Goal: Task Accomplishment & Management: Manage account settings

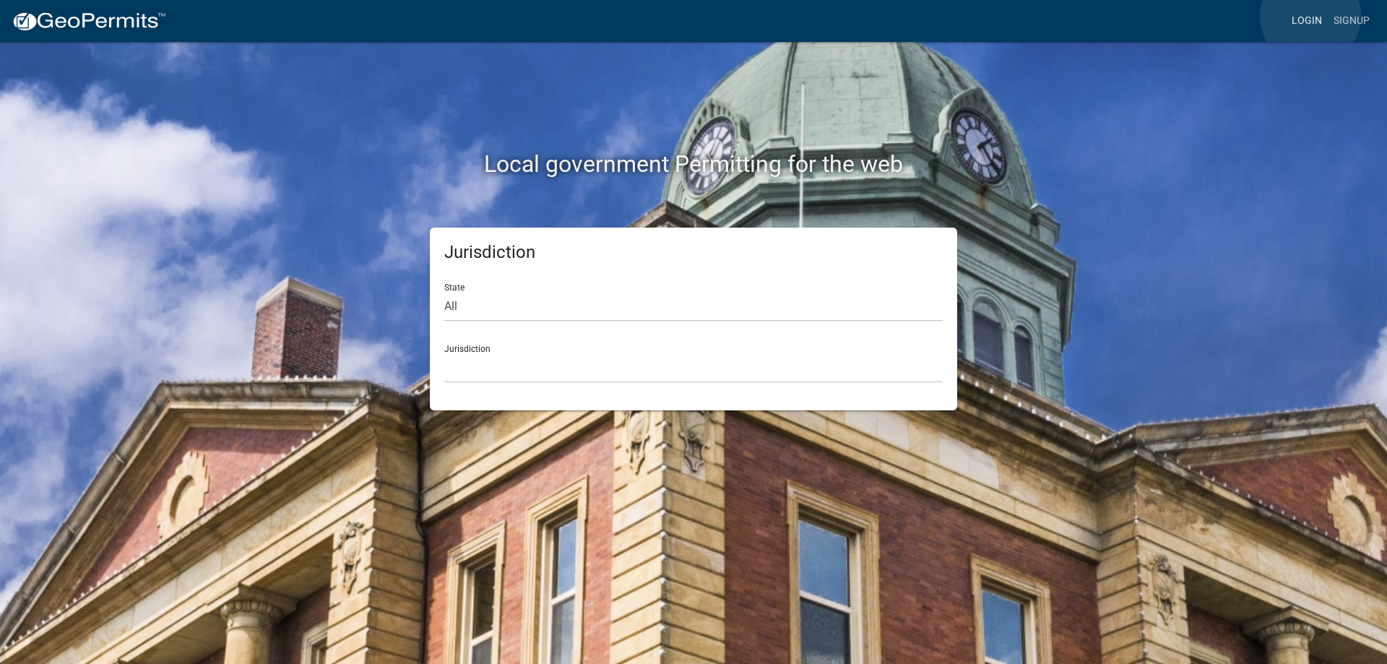
click at [1311, 16] on link "Login" at bounding box center [1307, 20] width 42 height 27
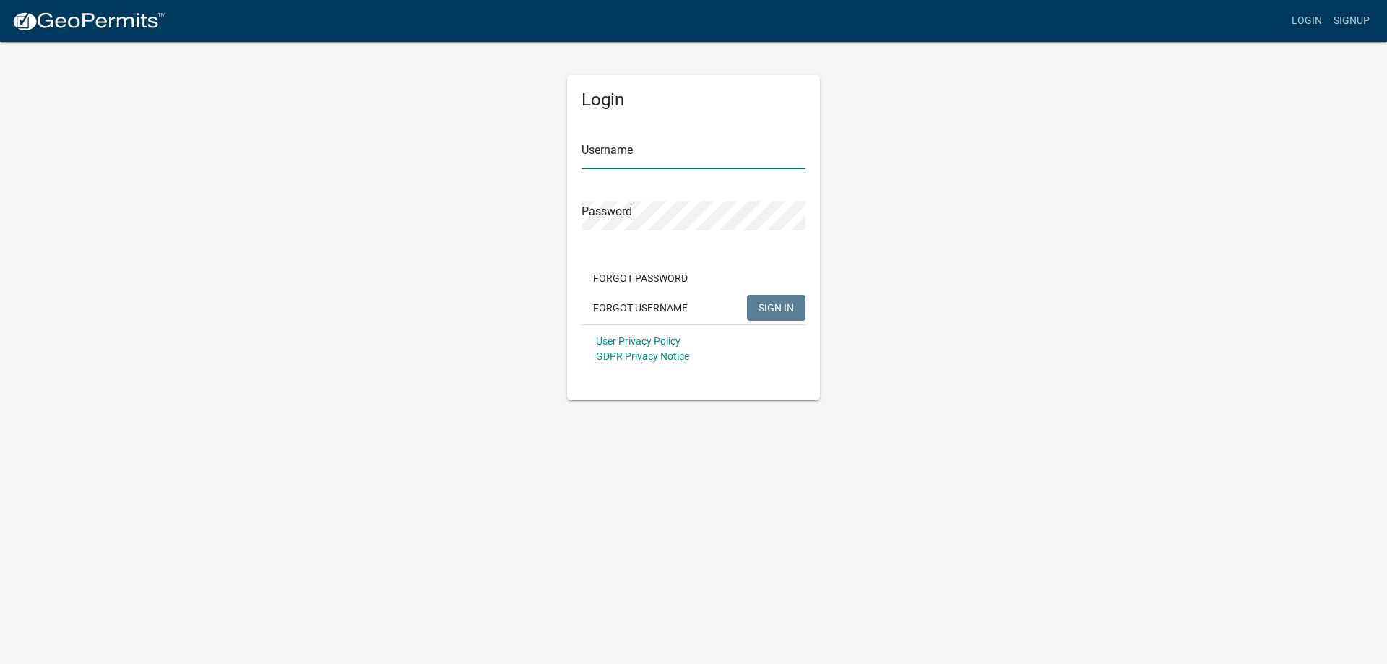
type input "[PERSON_NAME][EMAIL_ADDRESS][PERSON_NAME][DOMAIN_NAME]"
click at [767, 304] on span "SIGN IN" at bounding box center [776, 307] width 35 height 12
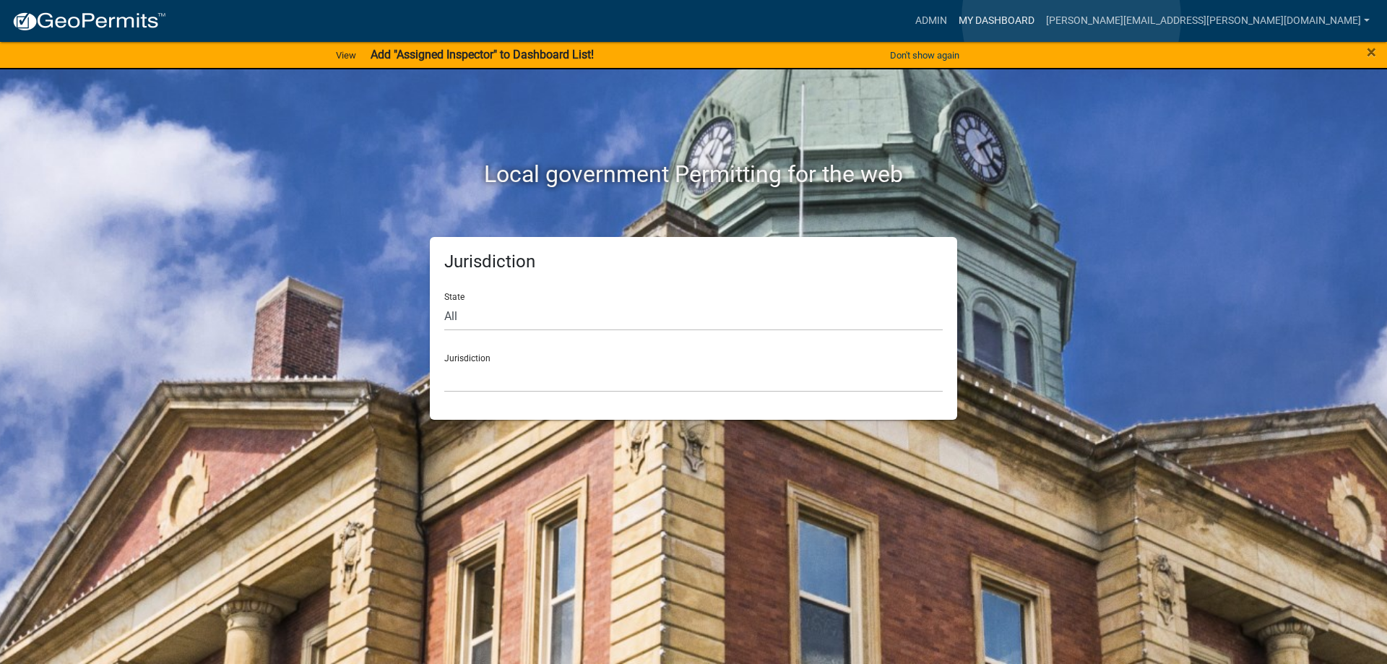
click at [1041, 18] on link "My Dashboard" at bounding box center [996, 20] width 87 height 27
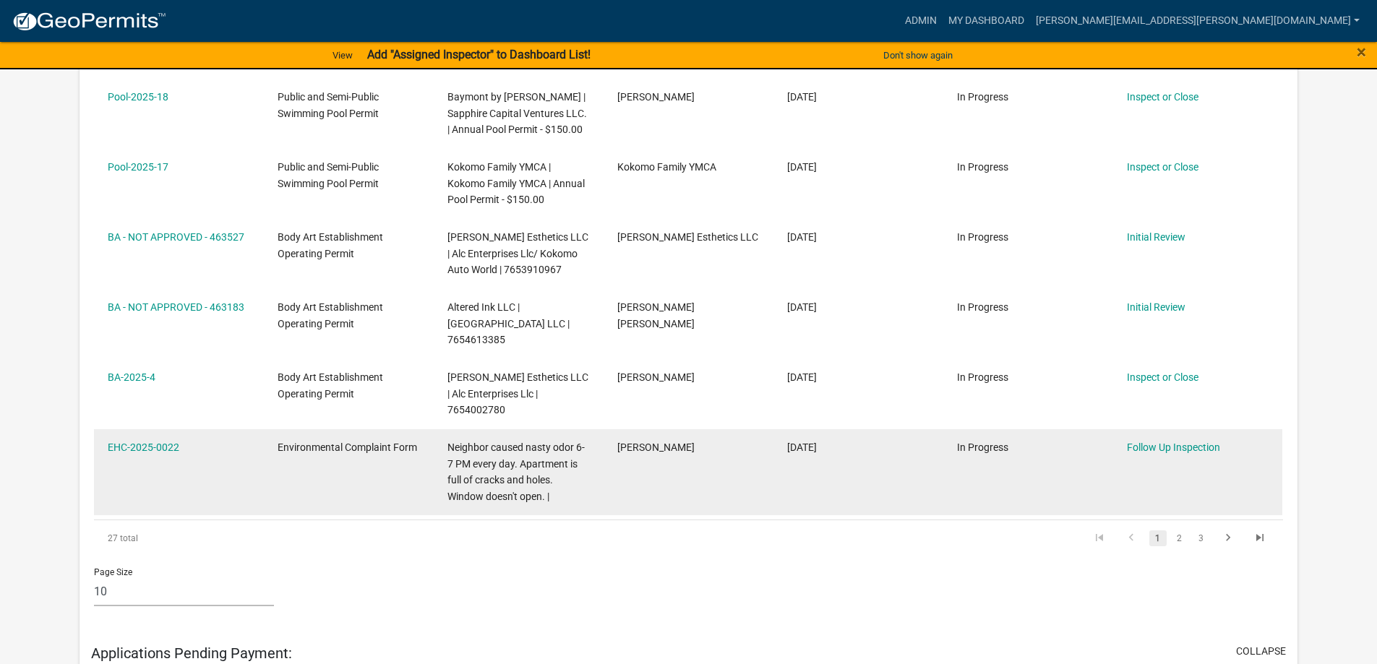
scroll to position [851, 0]
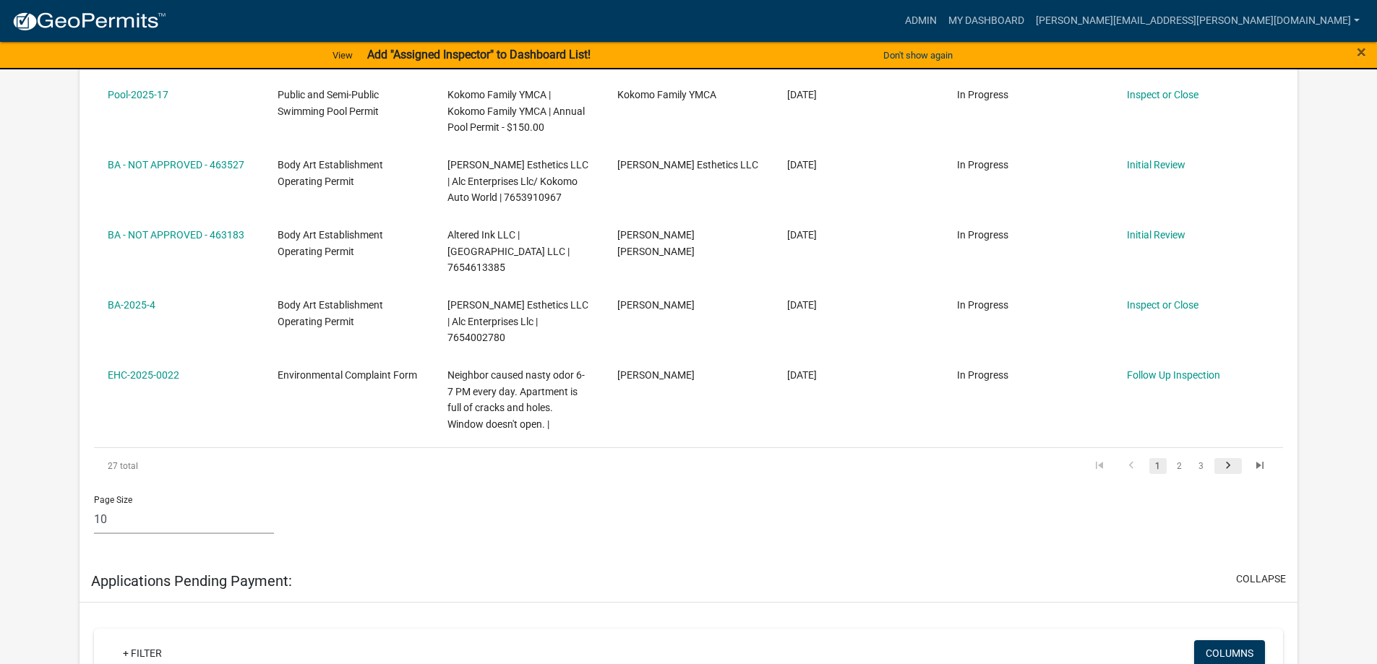
click at [1227, 459] on icon "go to next page" at bounding box center [1227, 467] width 19 height 17
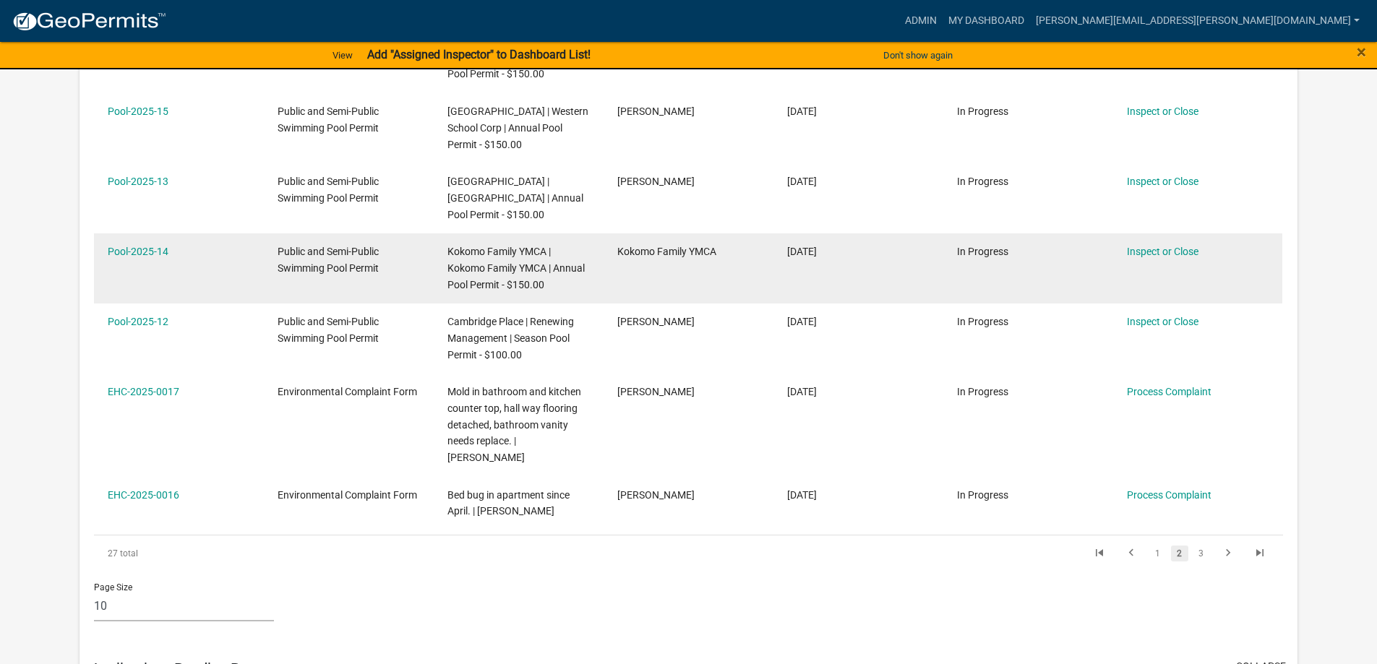
scroll to position [706, 0]
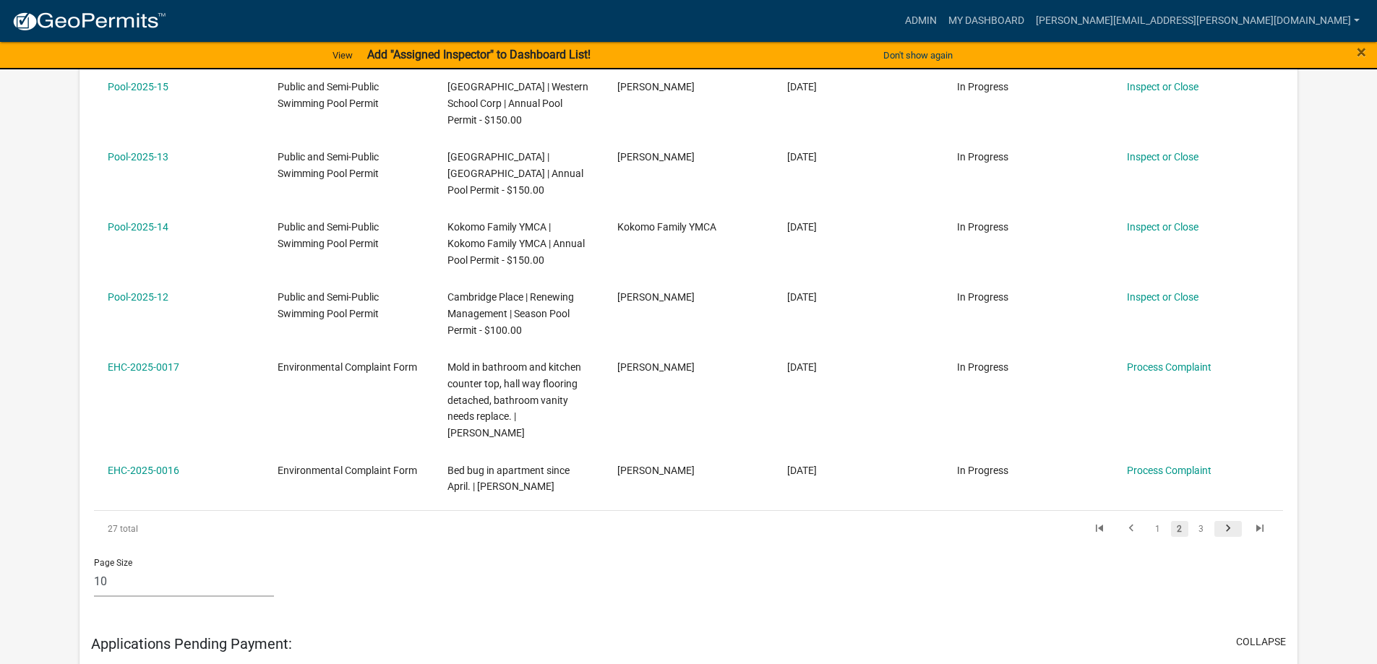
click at [1225, 522] on icon "go to next page" at bounding box center [1227, 530] width 19 height 17
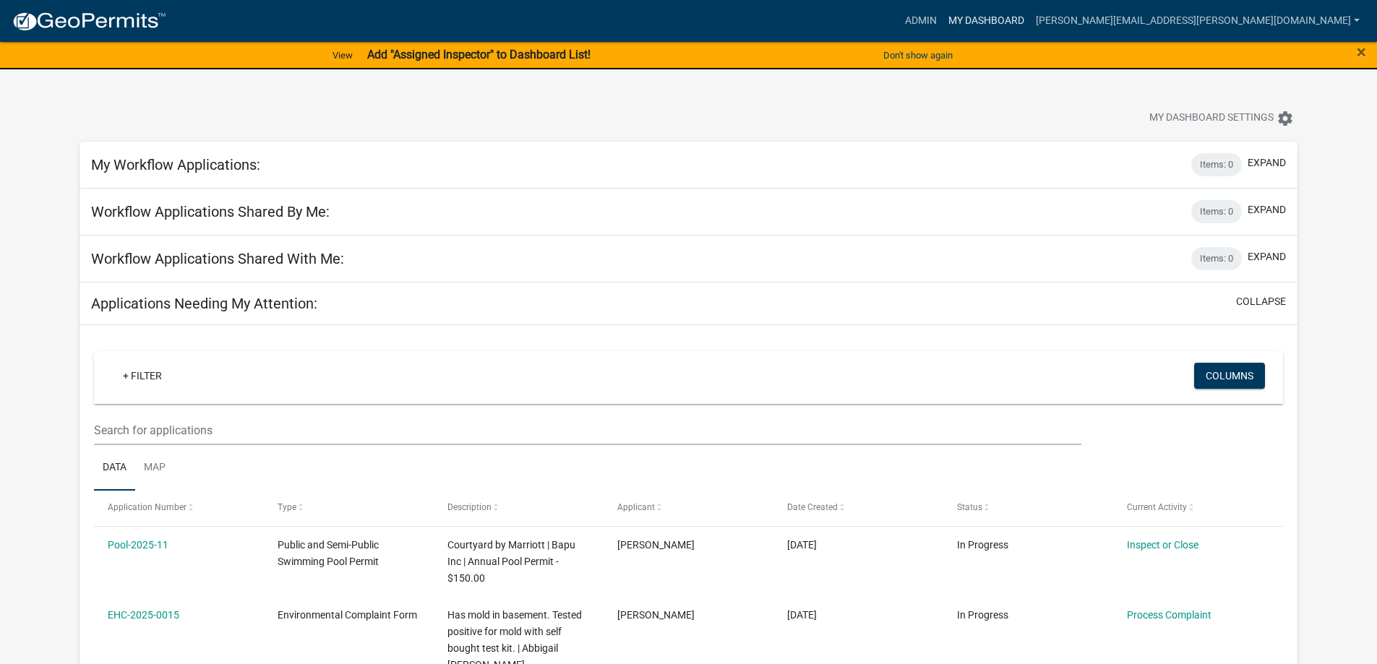
click at [1030, 20] on link "My Dashboard" at bounding box center [985, 20] width 87 height 27
click at [942, 21] on link "Admin" at bounding box center [920, 20] width 43 height 27
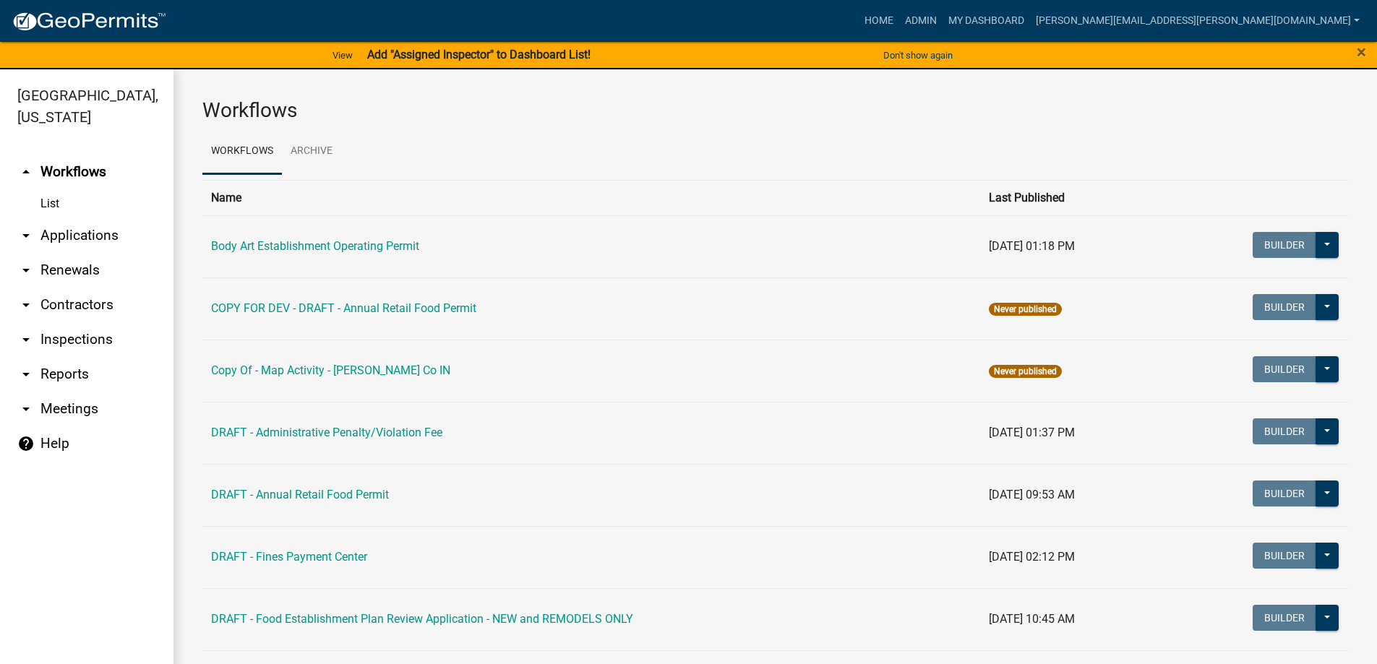
click at [56, 202] on link "List" at bounding box center [86, 203] width 173 height 29
click at [51, 238] on link "arrow_drop_down Applications" at bounding box center [86, 235] width 173 height 35
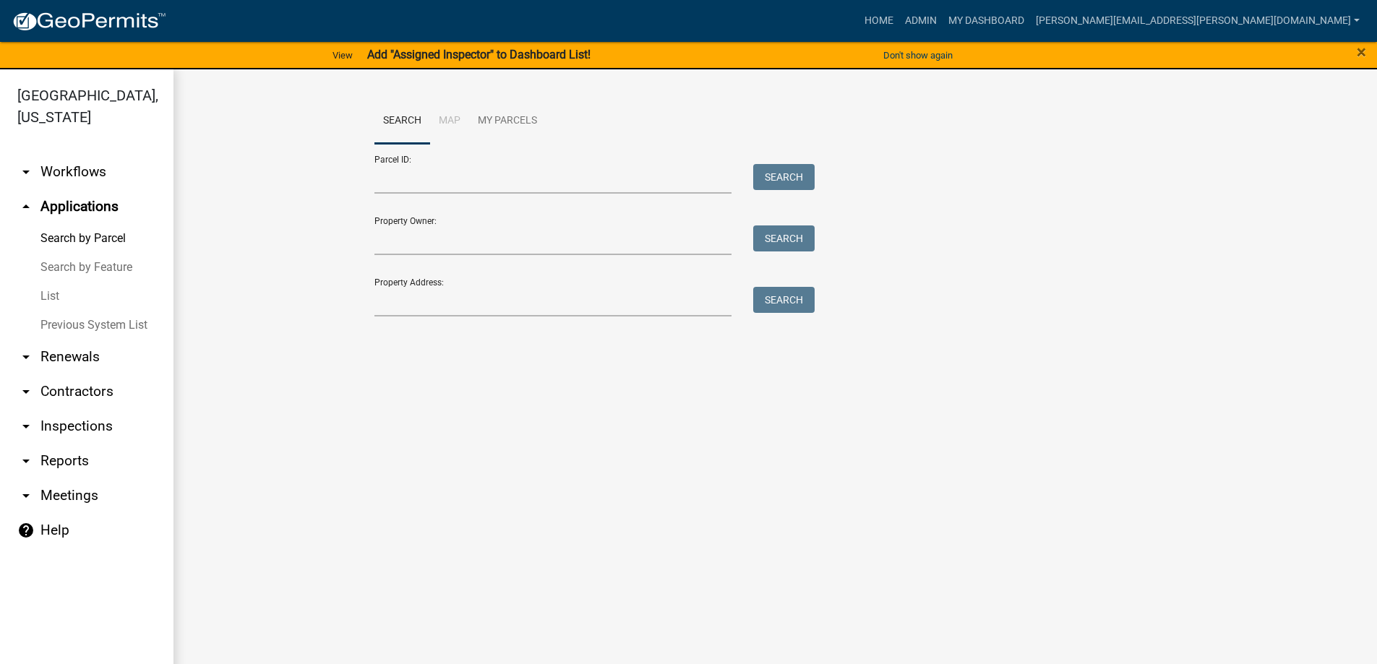
click at [51, 298] on link "List" at bounding box center [86, 296] width 173 height 29
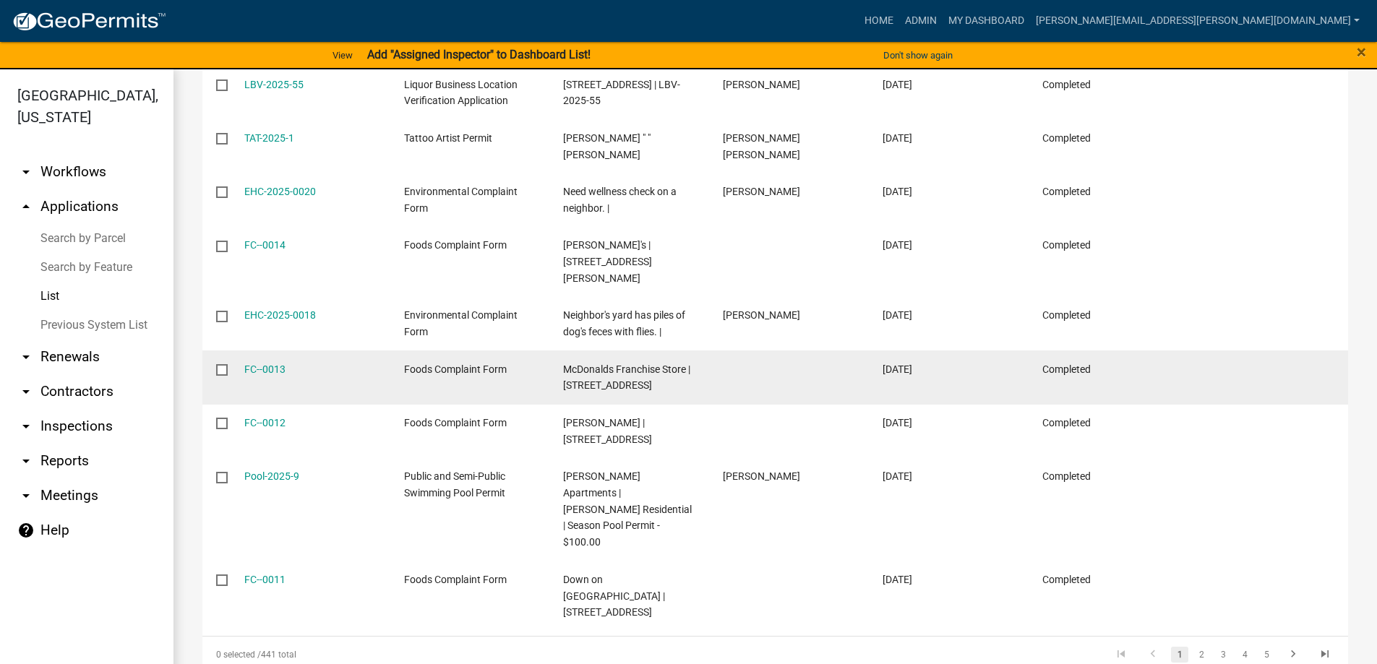
scroll to position [17, 0]
